Goal: Transaction & Acquisition: Purchase product/service

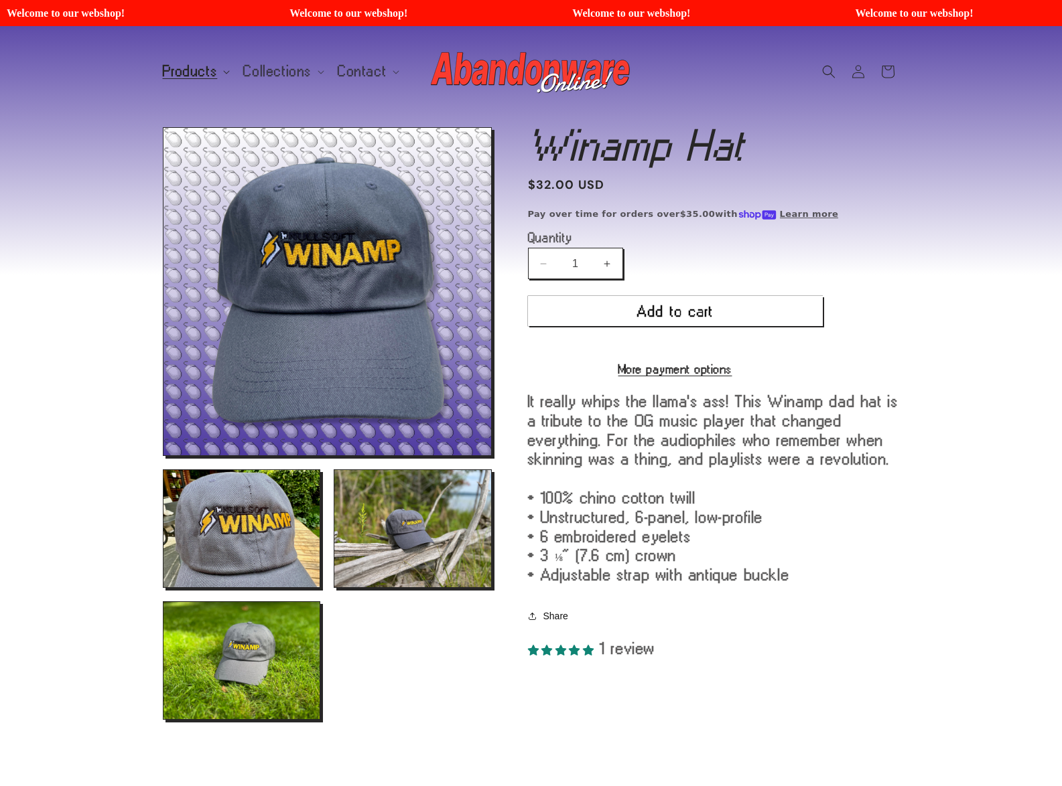
click at [200, 69] on span "Products" at bounding box center [190, 72] width 55 height 12
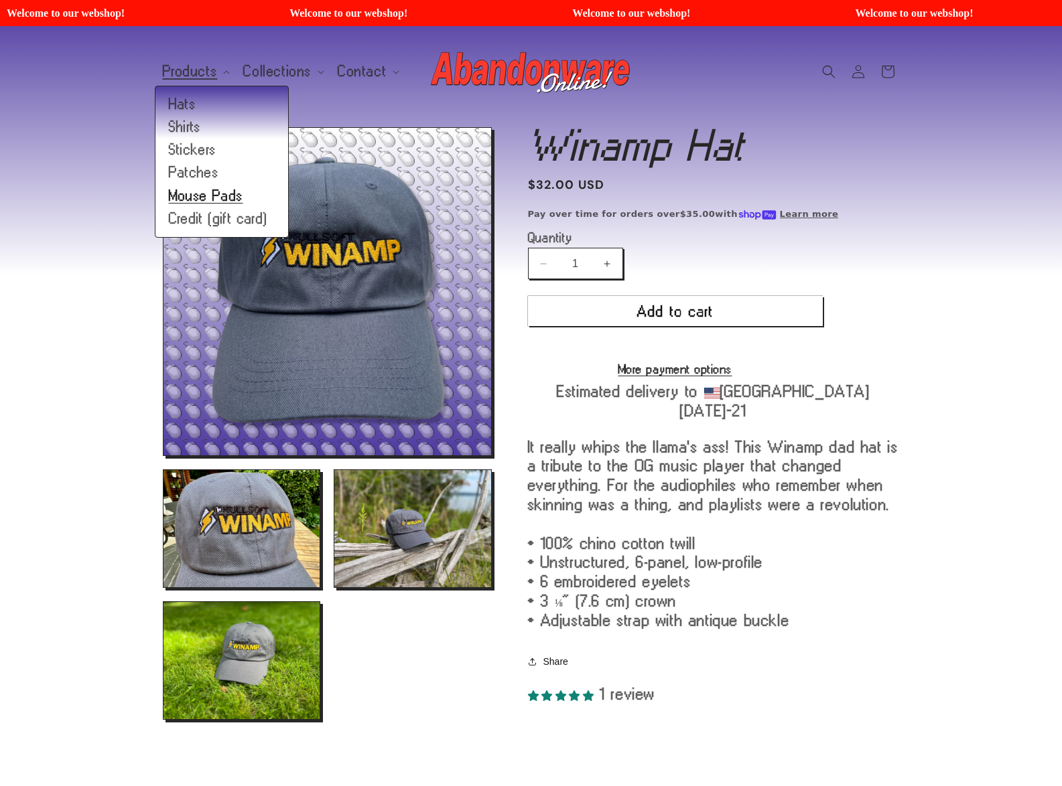
click at [196, 197] on link "Mouse Pads" at bounding box center [221, 196] width 133 height 23
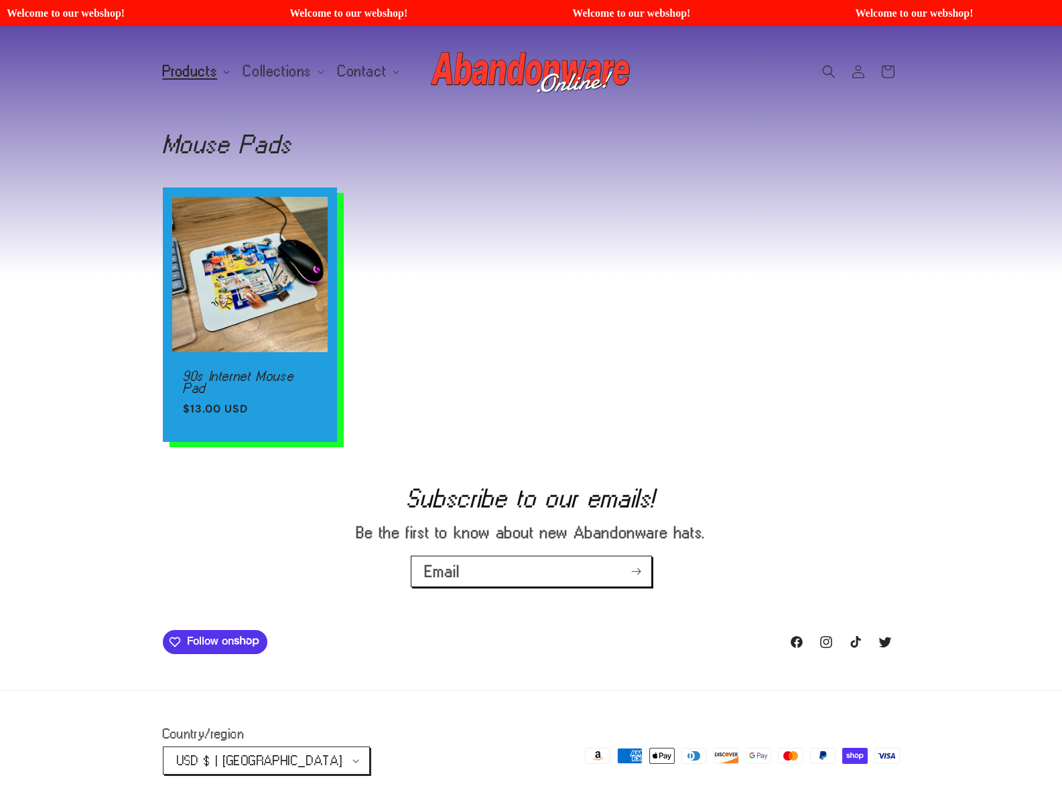
click at [181, 76] on span "Products" at bounding box center [190, 72] width 55 height 12
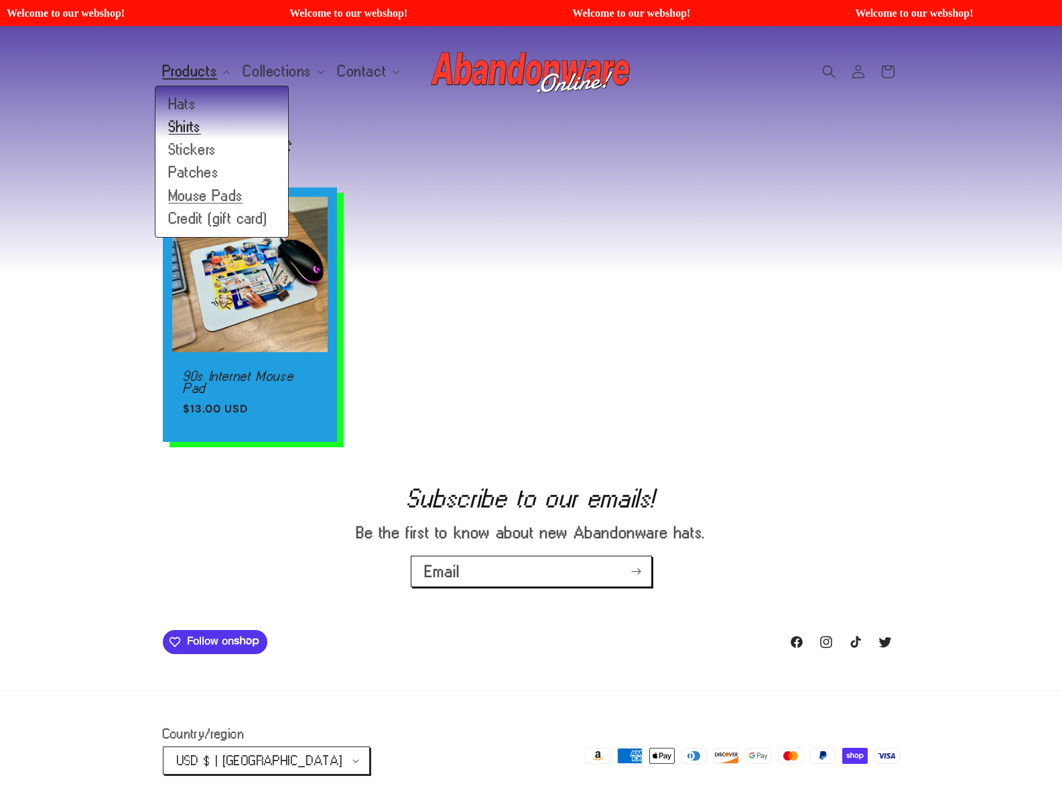
click at [187, 131] on link "Shirts" at bounding box center [221, 127] width 133 height 23
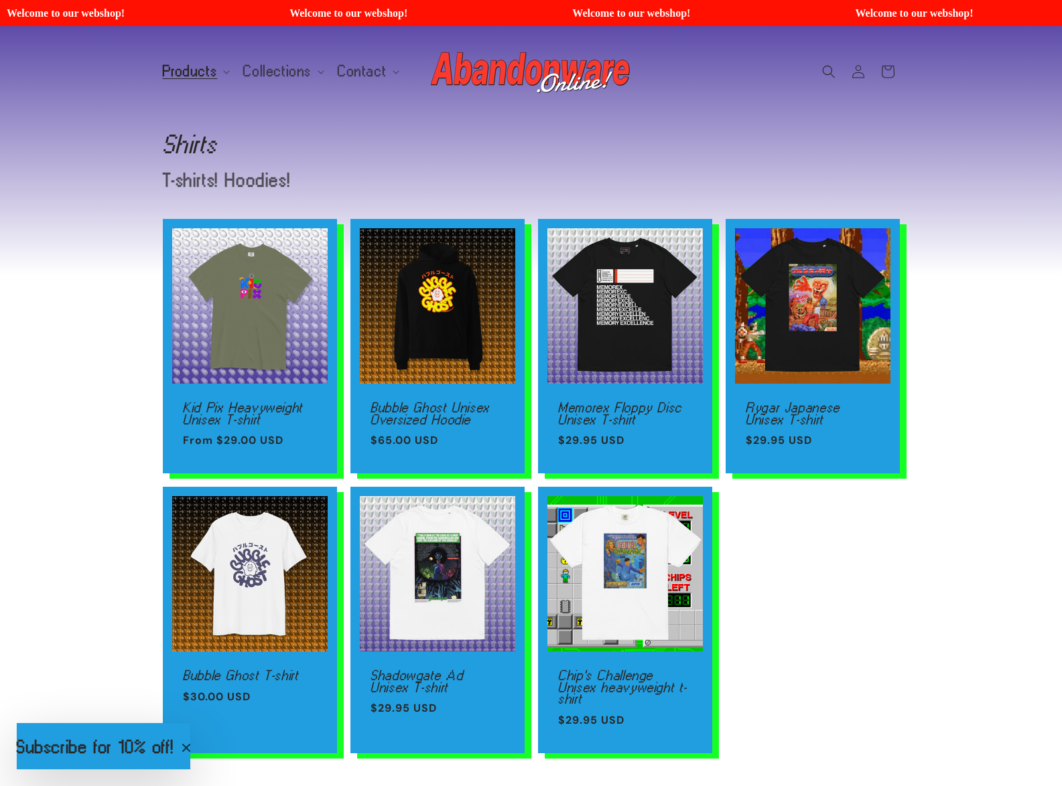
scroll to position [358, 0]
